Goal: Task Accomplishment & Management: Manage account settings

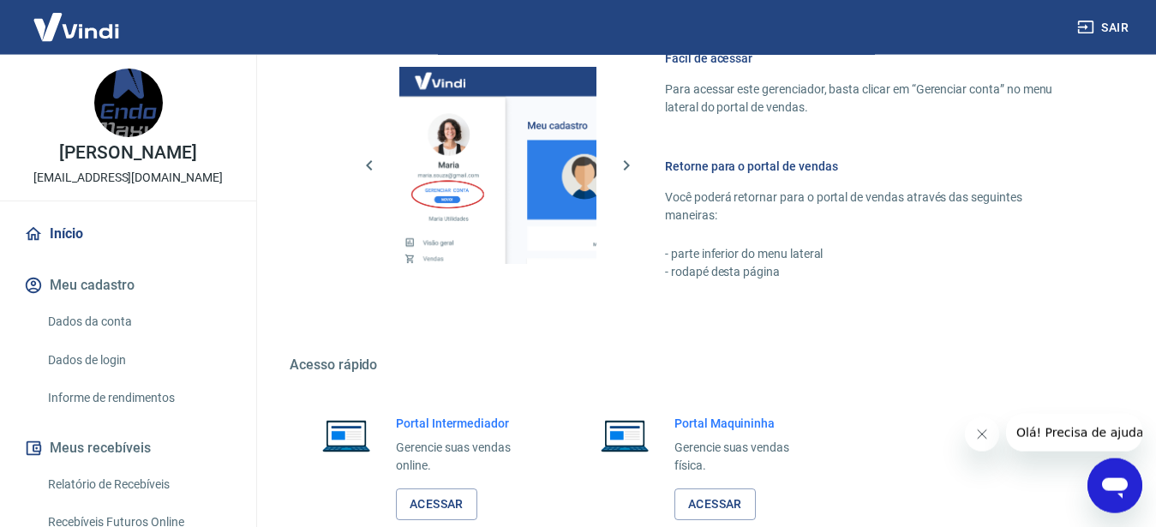
scroll to position [879, 0]
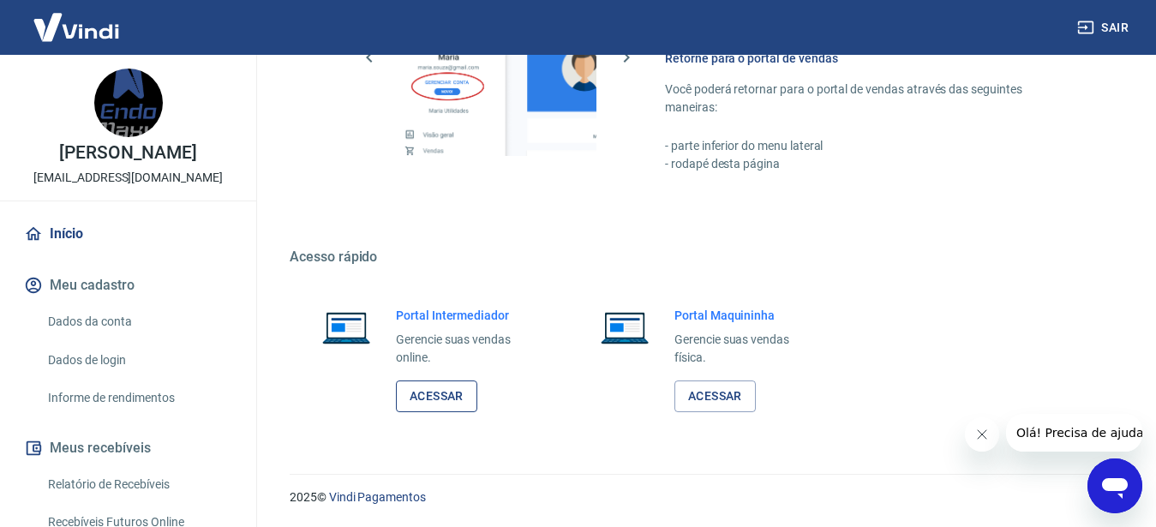
click at [443, 387] on link "Acessar" at bounding box center [436, 397] width 81 height 32
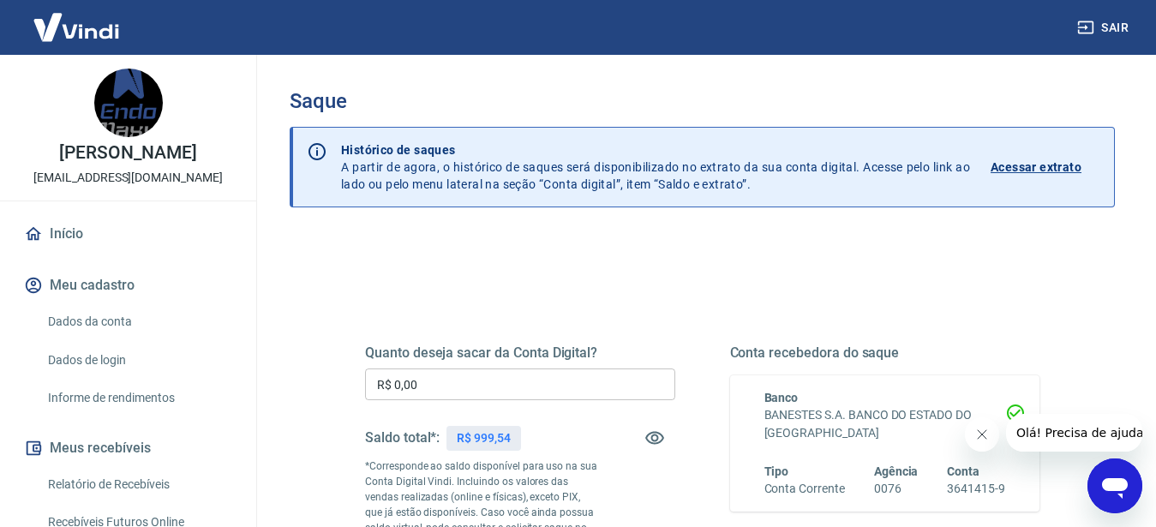
click at [465, 388] on input "R$ 0,00" at bounding box center [520, 385] width 310 height 32
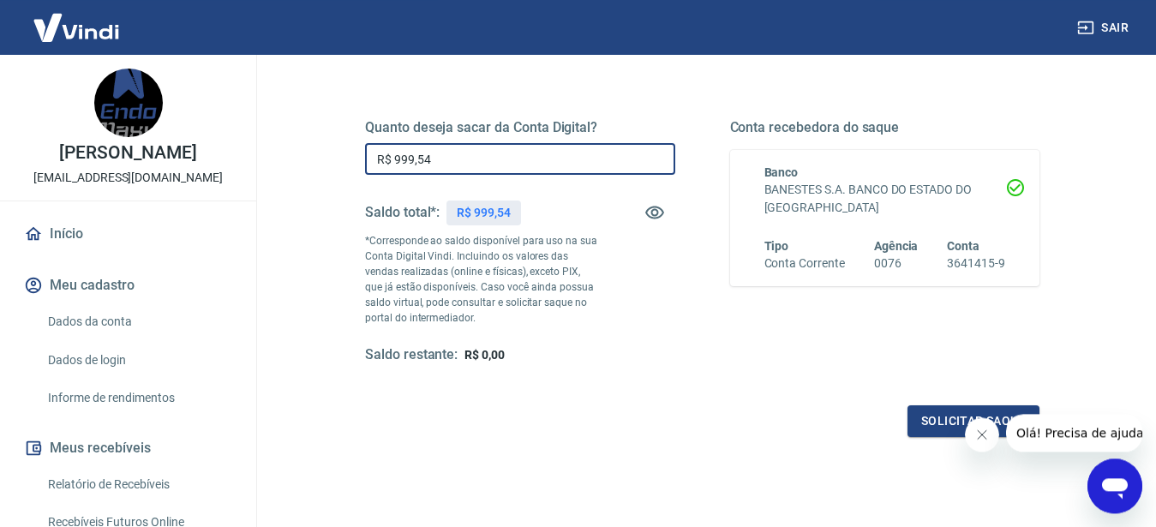
scroll to position [336, 0]
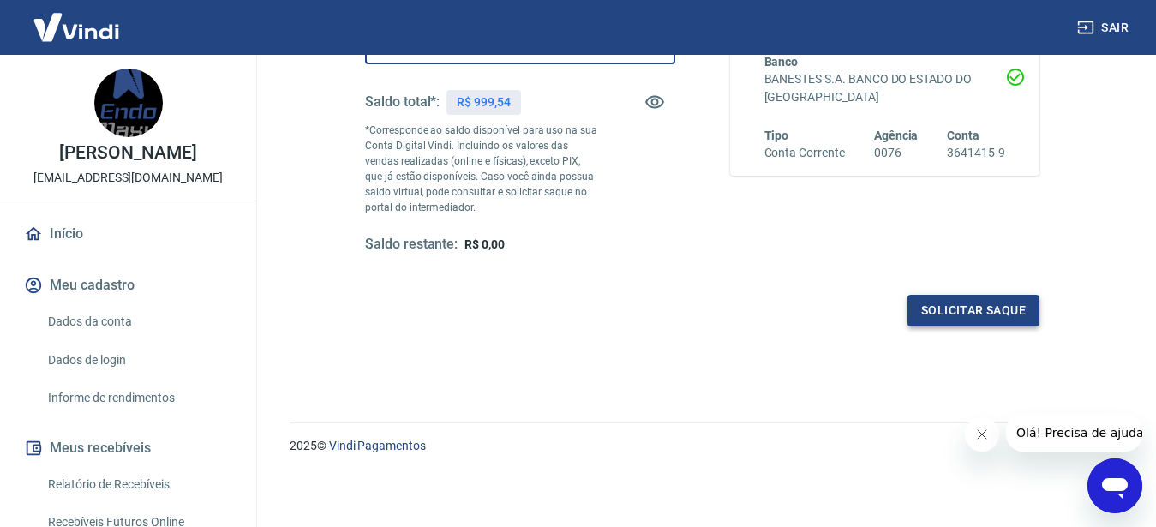
type input "R$ 999,54"
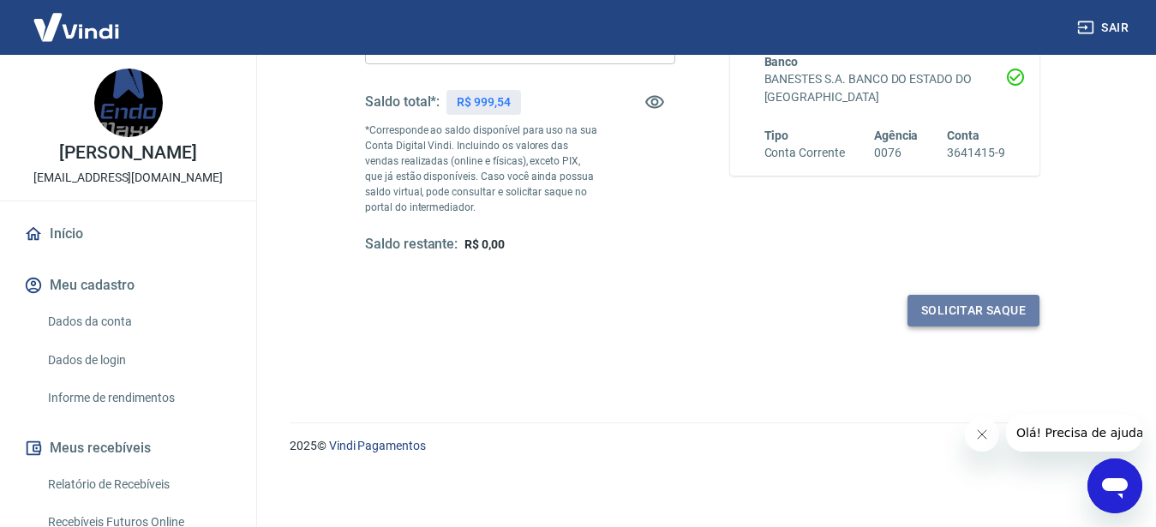
click at [938, 320] on button "Solicitar saque" at bounding box center [974, 311] width 132 height 32
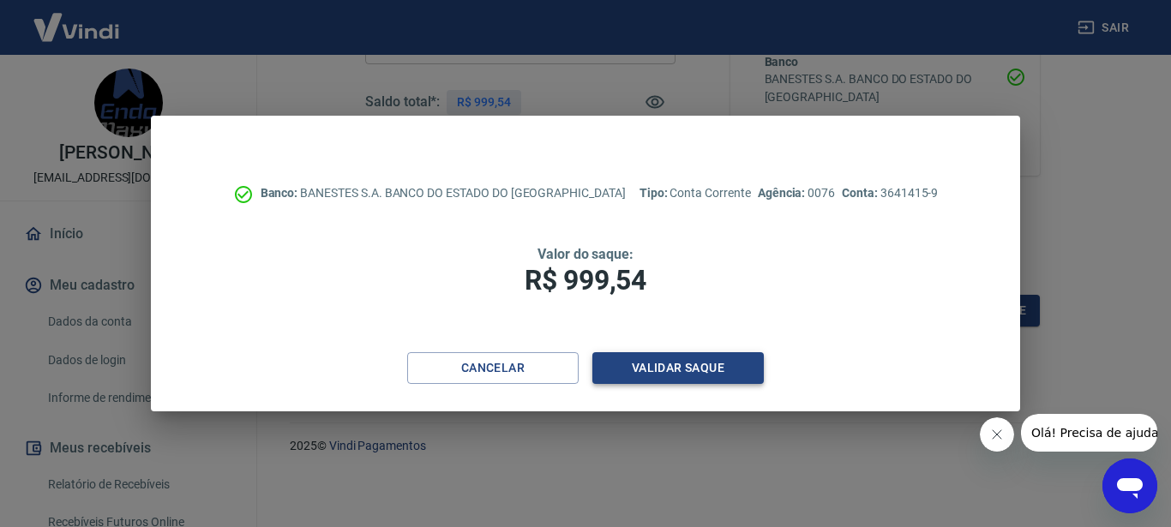
click at [734, 366] on button "Validar saque" at bounding box center [677, 368] width 171 height 32
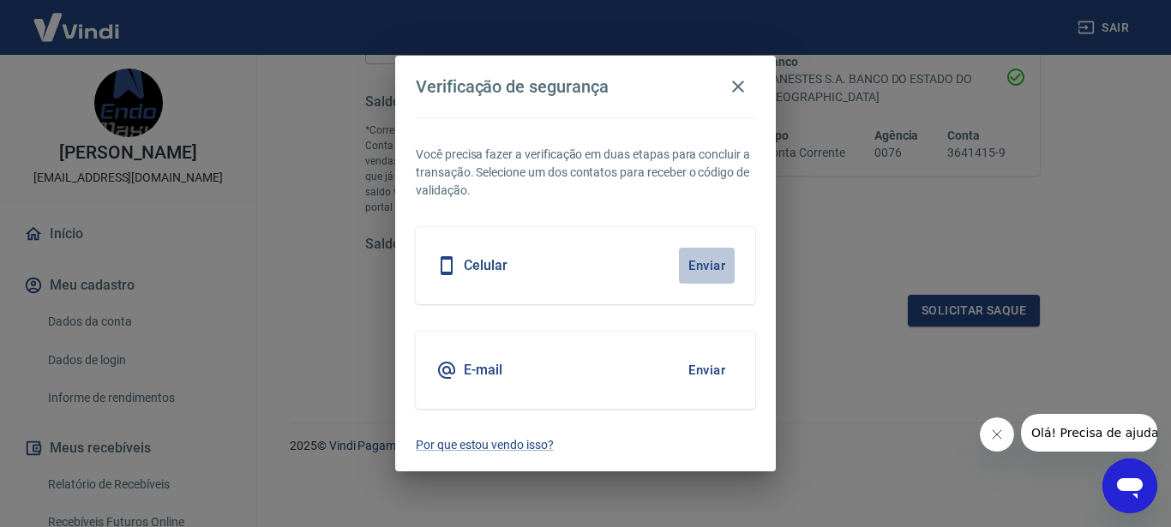
click at [700, 261] on button "Enviar" at bounding box center [707, 266] width 56 height 36
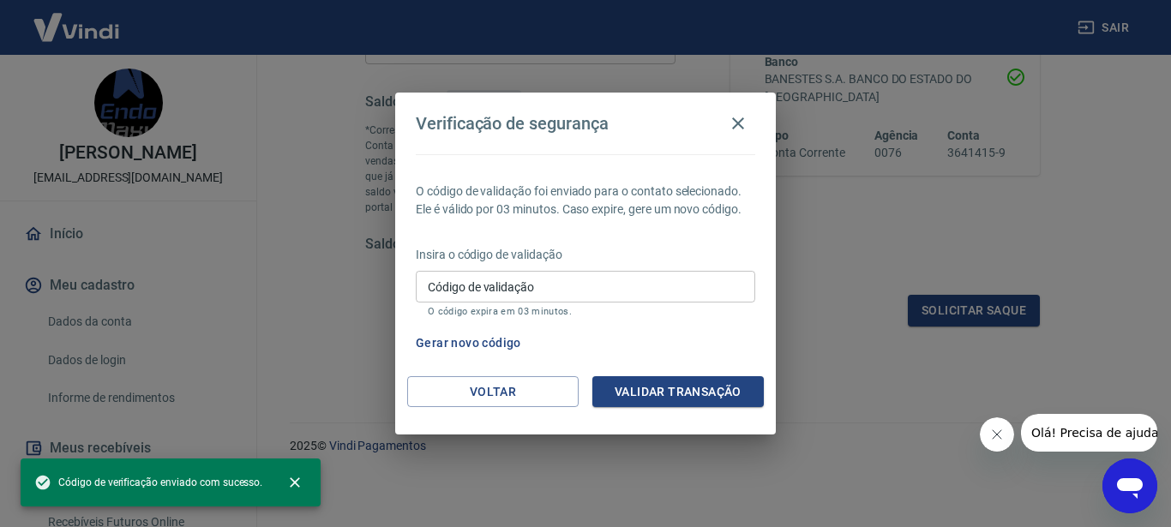
click at [665, 296] on input "Código de validação" at bounding box center [585, 287] width 339 height 32
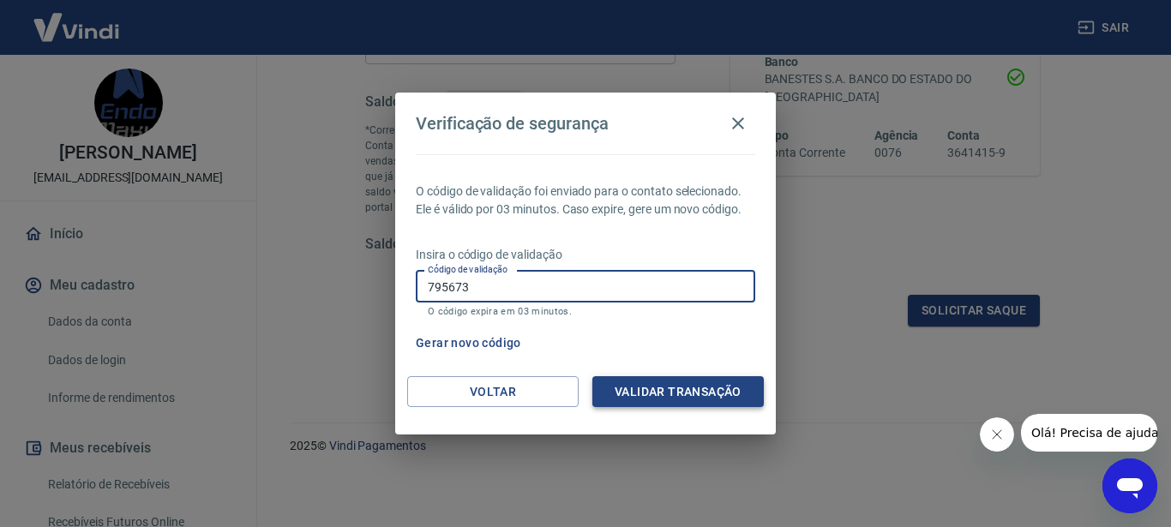
type input "795673"
click at [732, 392] on button "Validar transação" at bounding box center [677, 392] width 171 height 32
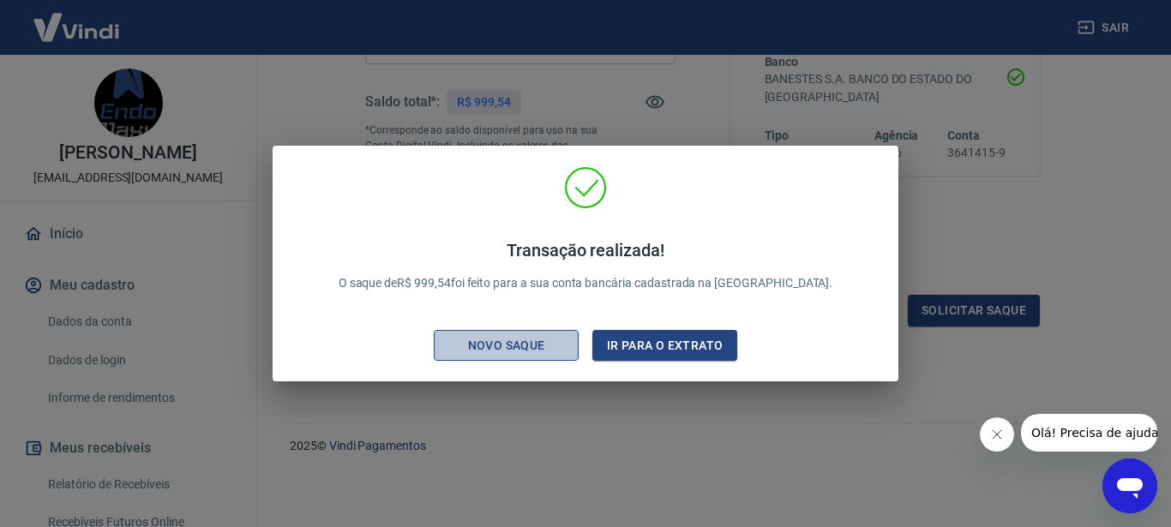
click at [522, 343] on div "Novo saque" at bounding box center [506, 345] width 118 height 21
